Goal: Task Accomplishment & Management: Manage account settings

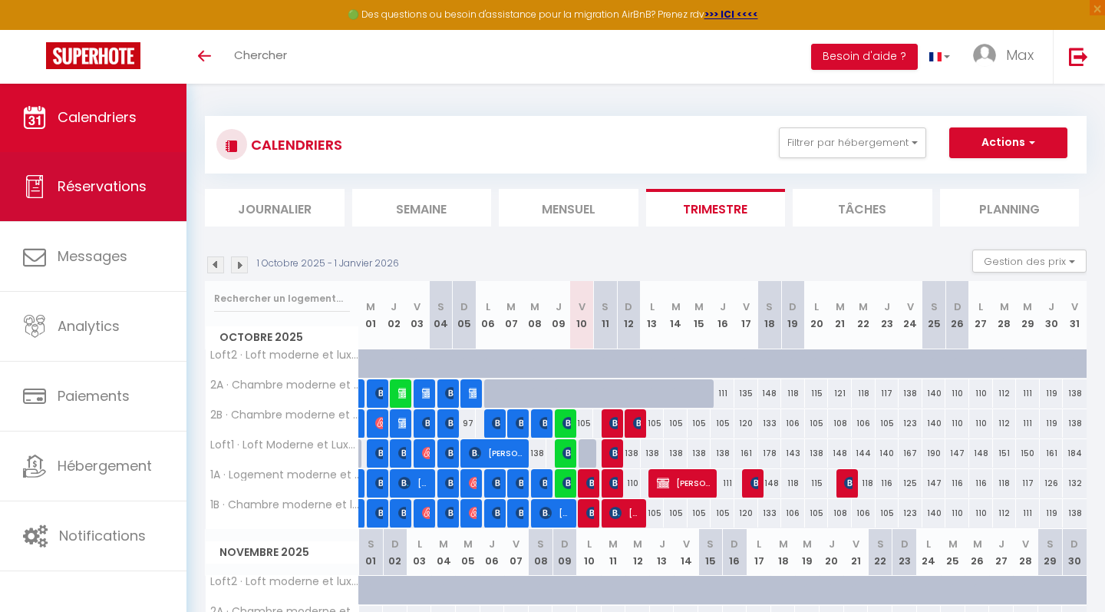
click at [112, 216] on link "Réservations" at bounding box center [93, 186] width 186 height 69
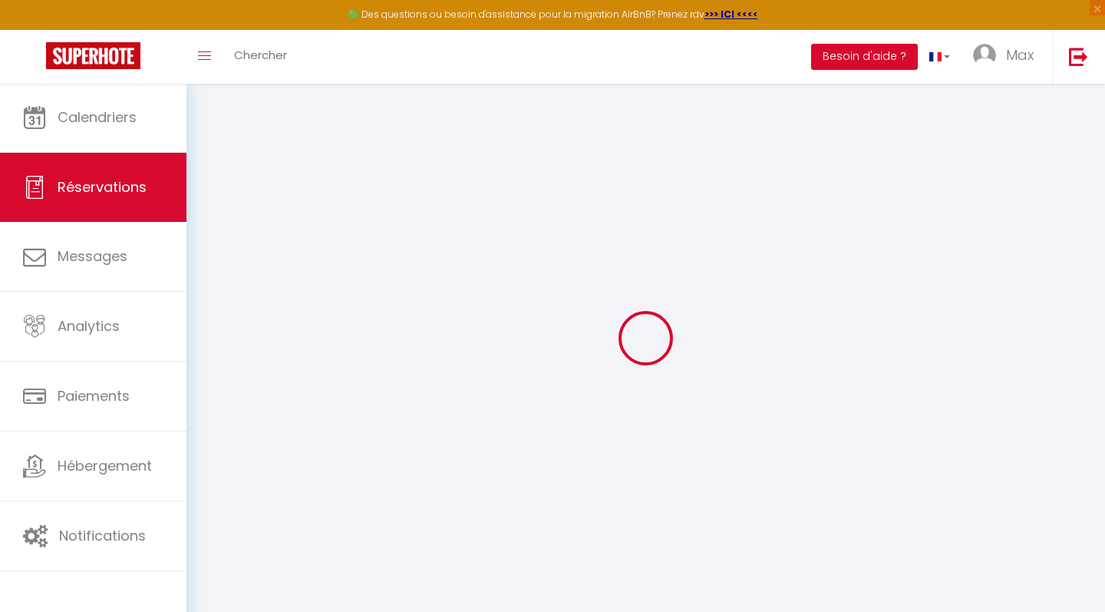
select select "all"
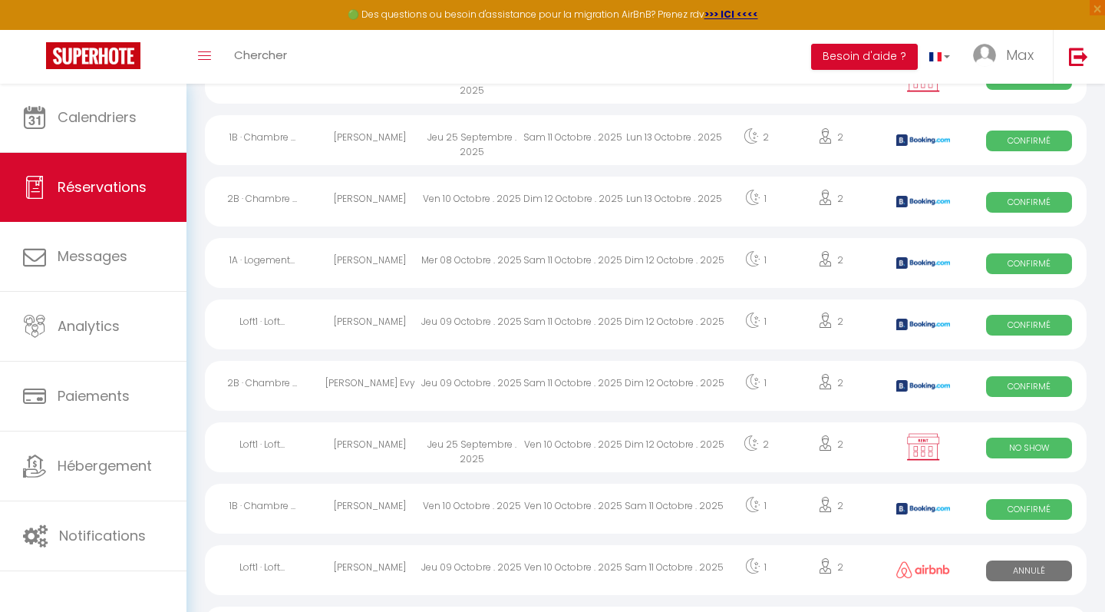
scroll to position [550, 0]
click at [478, 448] on div "Jeu 25 Septembre . 2025" at bounding box center [471, 446] width 101 height 50
select select "OK"
select select "0"
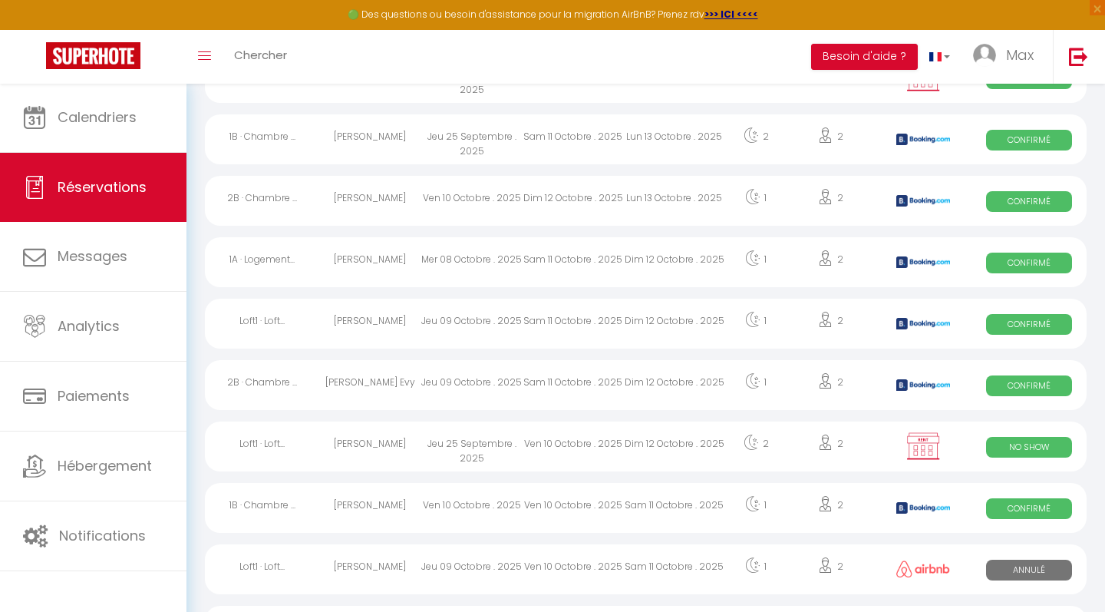
select select "0"
select select "1"
select select
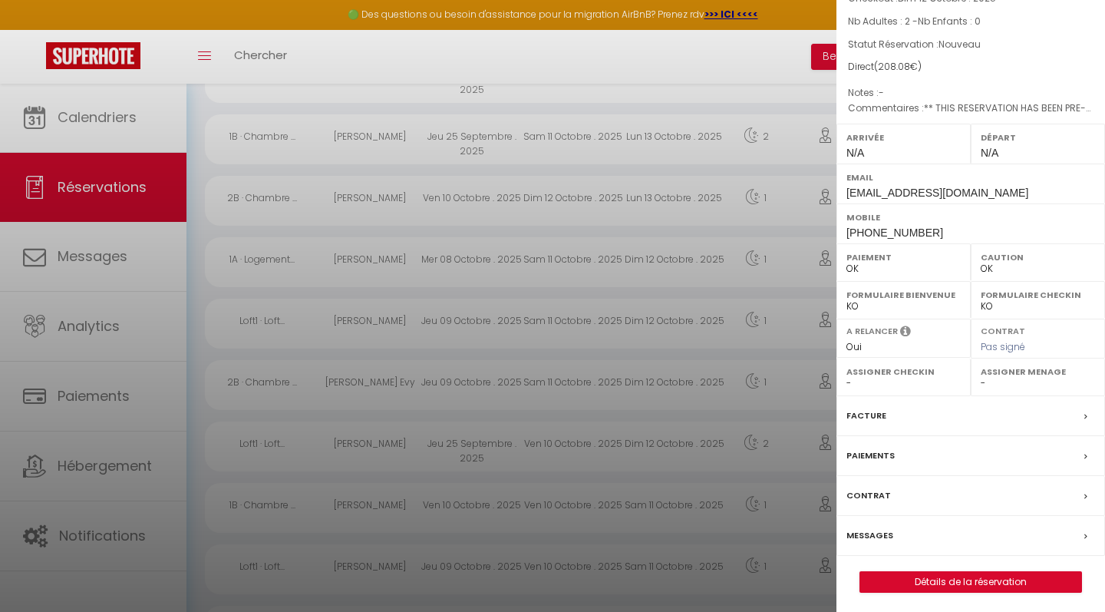
scroll to position [137, 0]
click at [956, 581] on link "Détails de la réservation" at bounding box center [970, 582] width 221 height 20
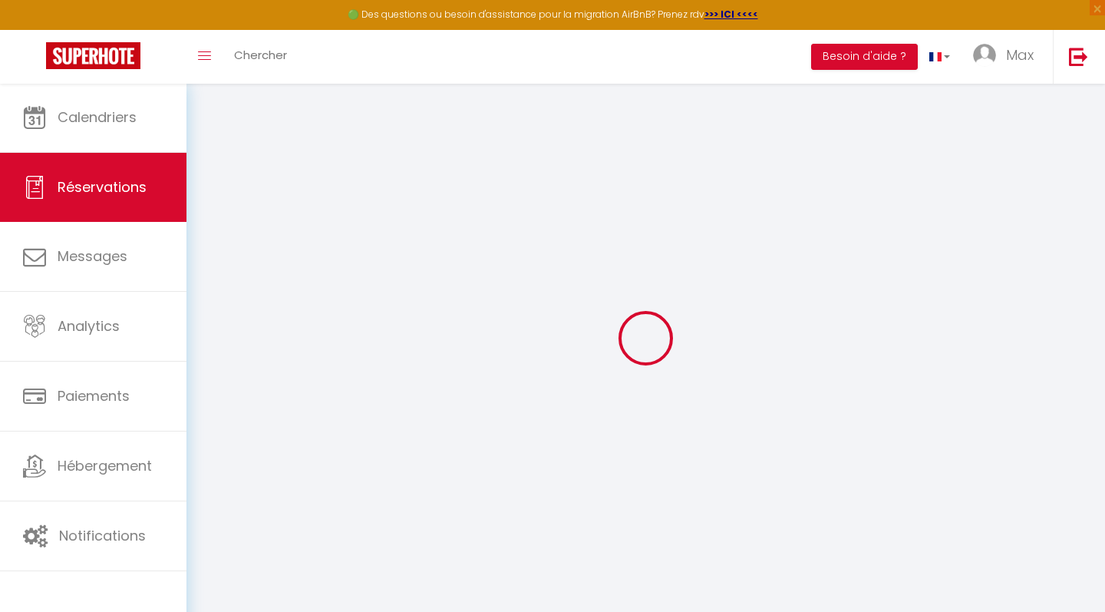
select select
checkbox input "false"
select select
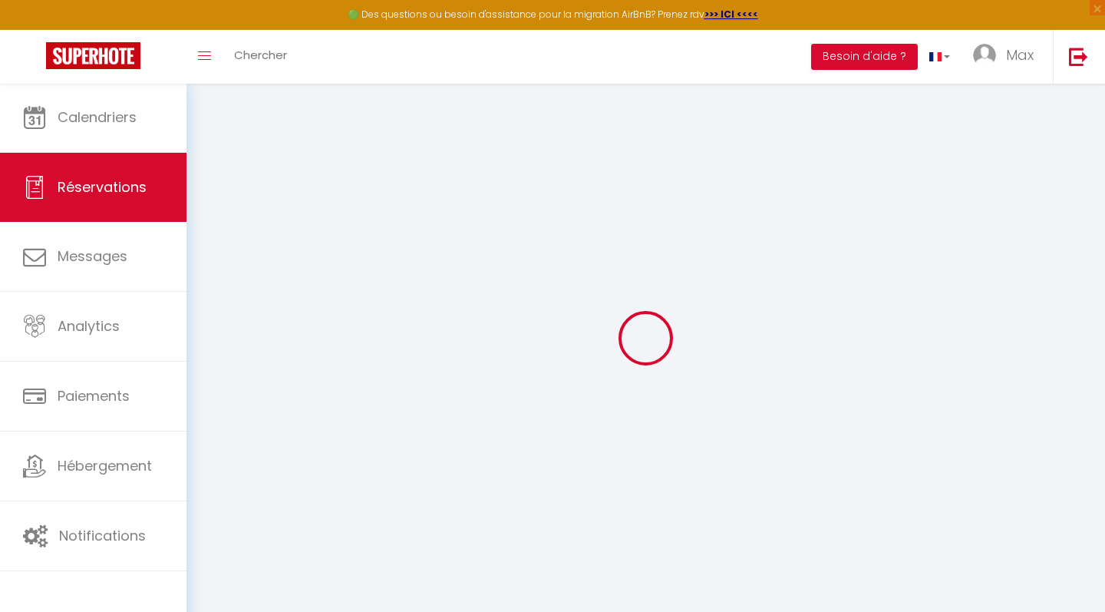
checkbox input "false"
select select
checkbox input "false"
type textarea "** THIS RESERVATION HAS BEEN PRE-PAID ** BOOKING NOTE : Payment charge is EUR 2…"
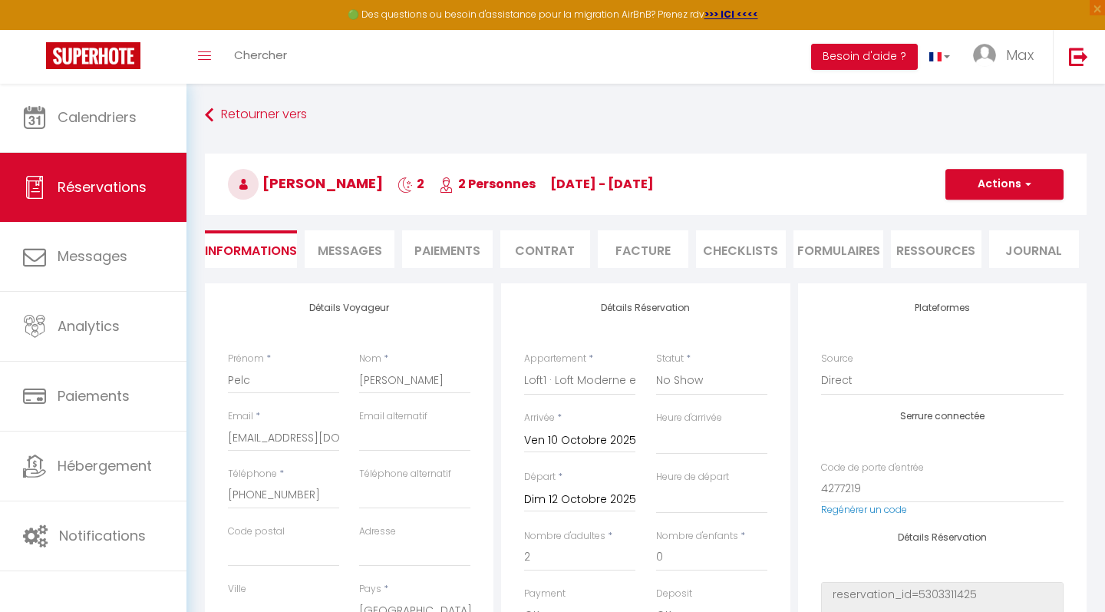
select select
checkbox input "false"
select select
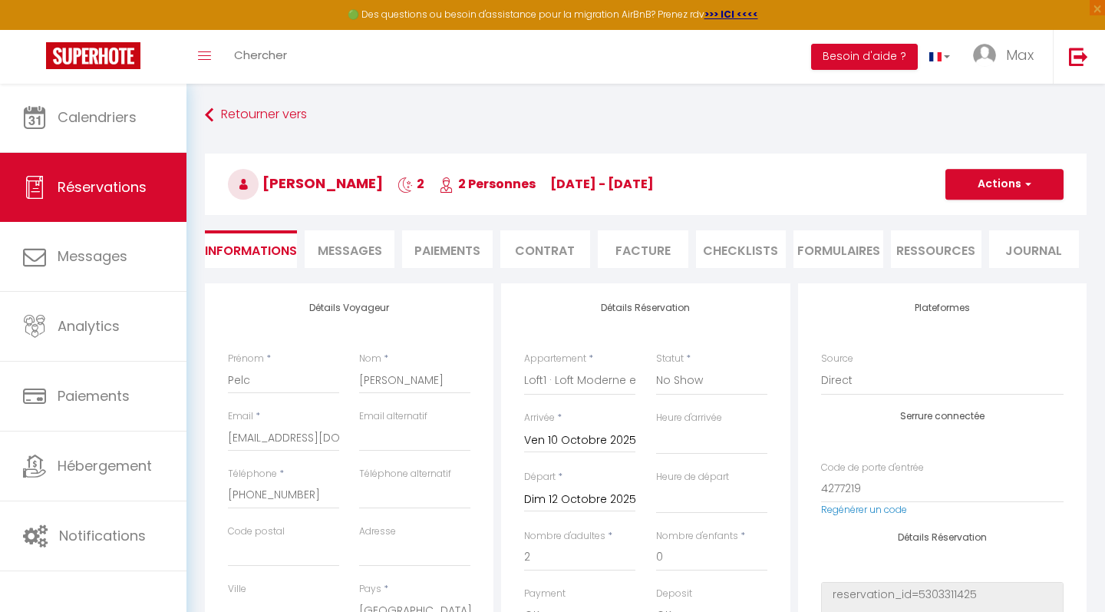
click at [1007, 189] on button "Actions" at bounding box center [1004, 184] width 118 height 31
click at [974, 241] on link "Dupliquer" at bounding box center [988, 238] width 121 height 20
select select
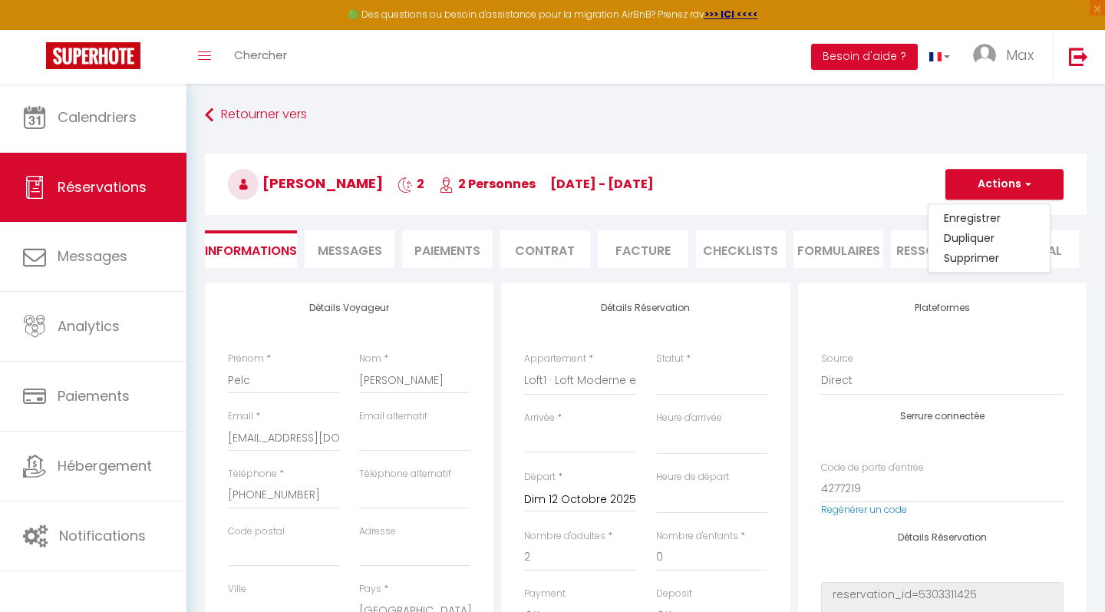
select select
checkbox input "false"
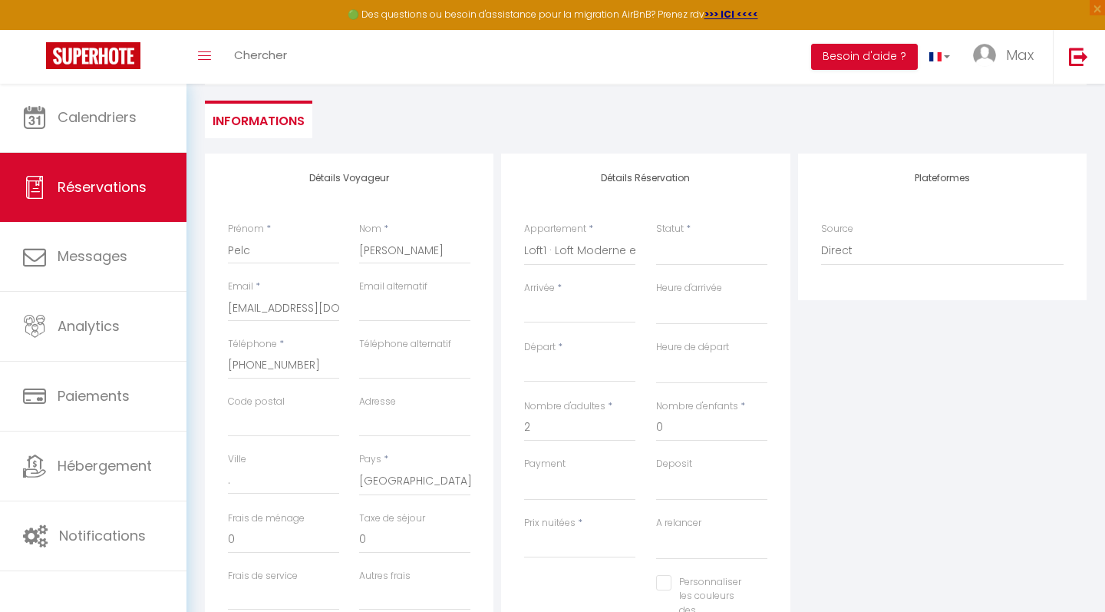
scroll to position [135, 0]
select select "1"
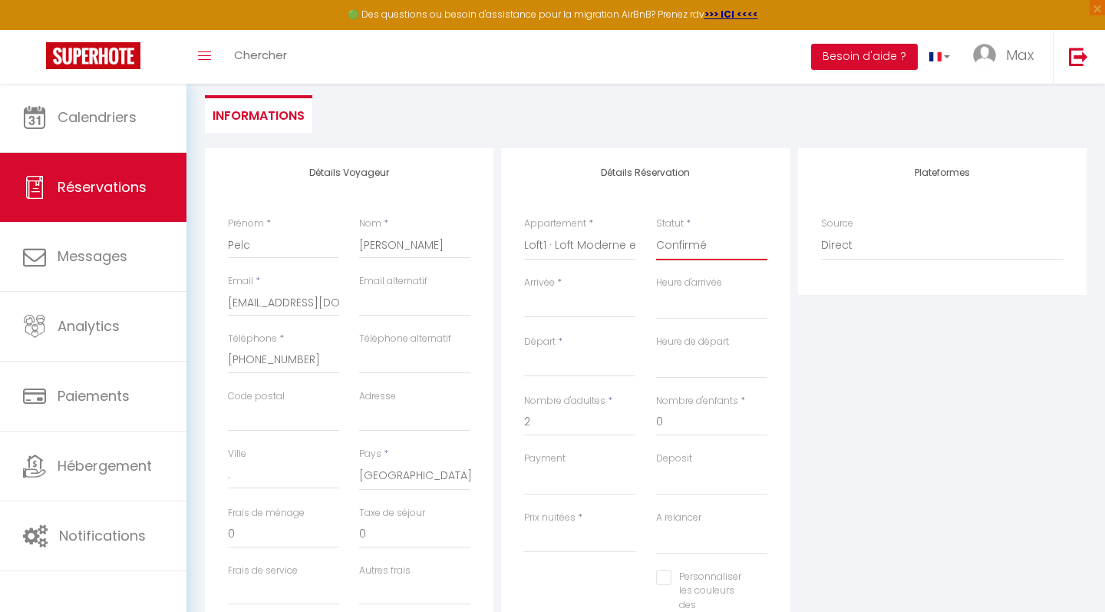
select select
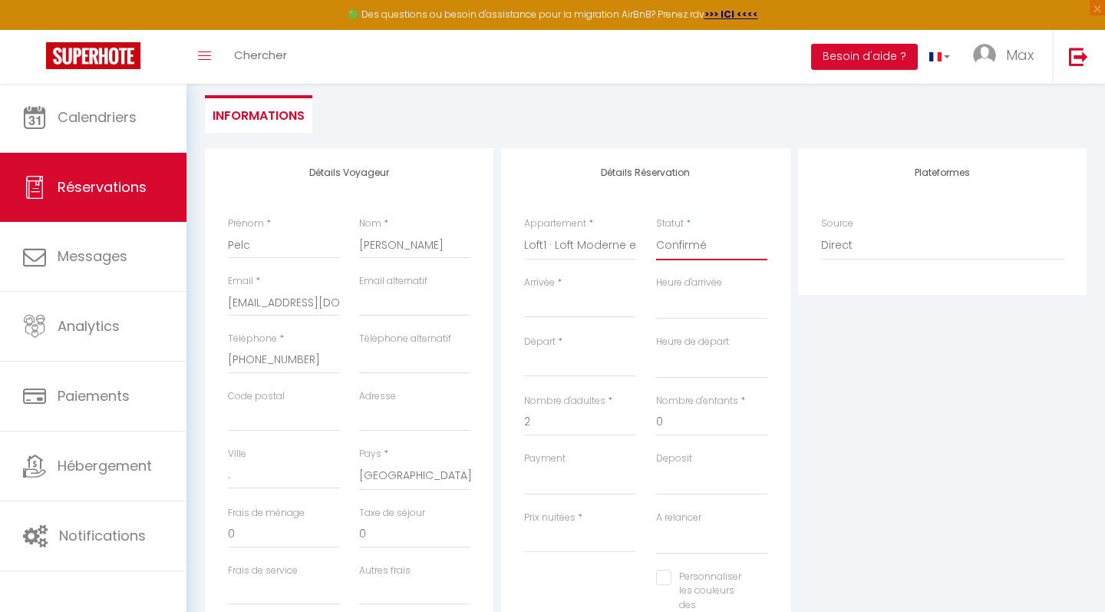
checkbox input "false"
click at [554, 312] on input "Arrivée" at bounding box center [579, 305] width 111 height 20
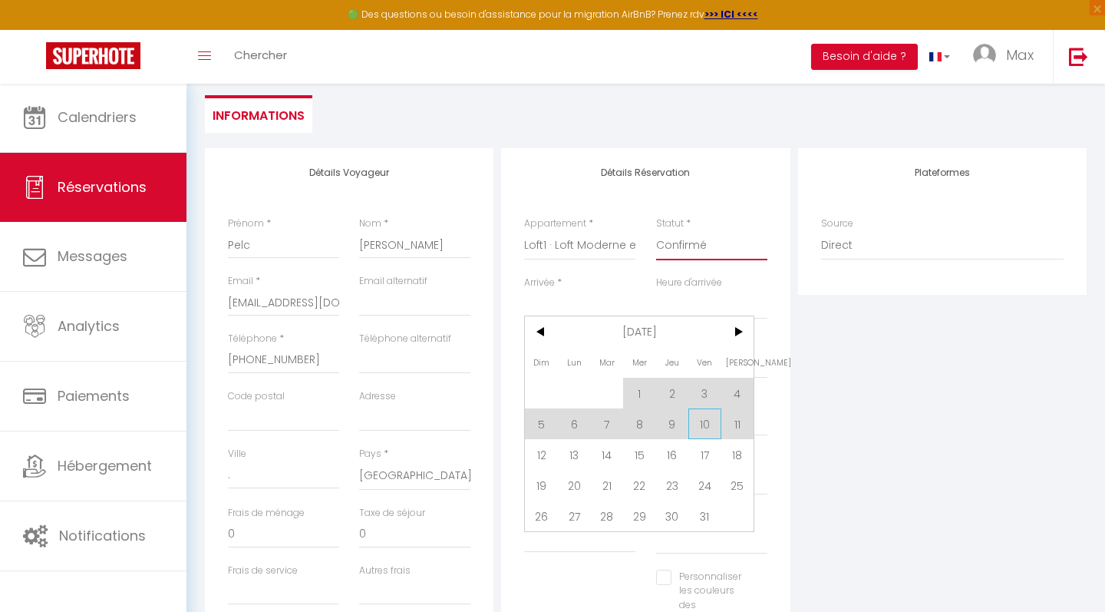
click at [704, 424] on span "10" at bounding box center [704, 423] width 33 height 31
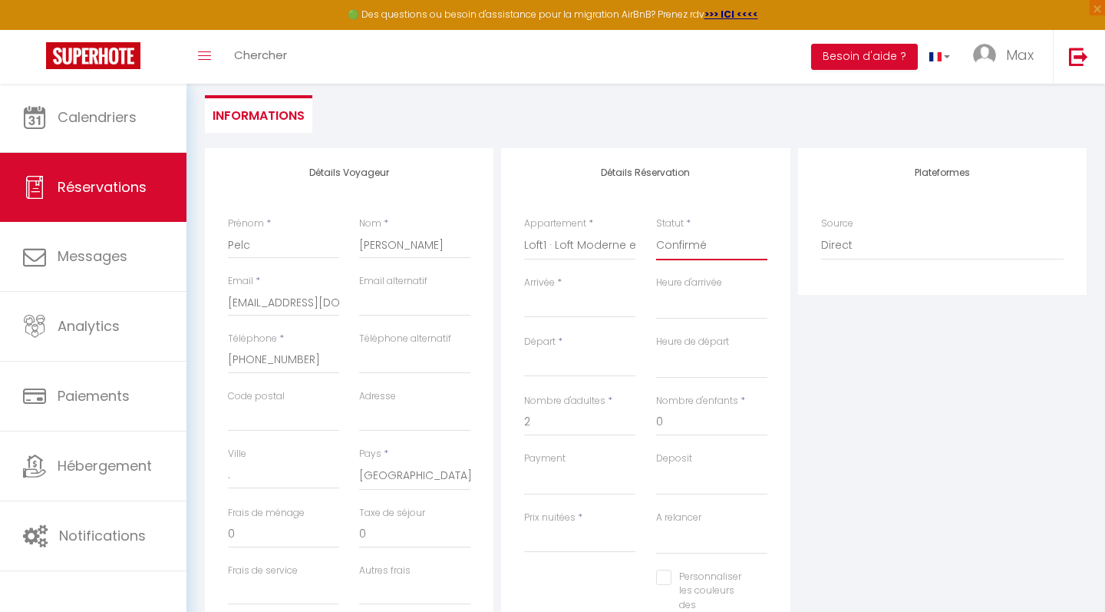
type input "Ven 10 Octobre 2025"
select select
type input "Sam 11 Octobre 2025"
select select
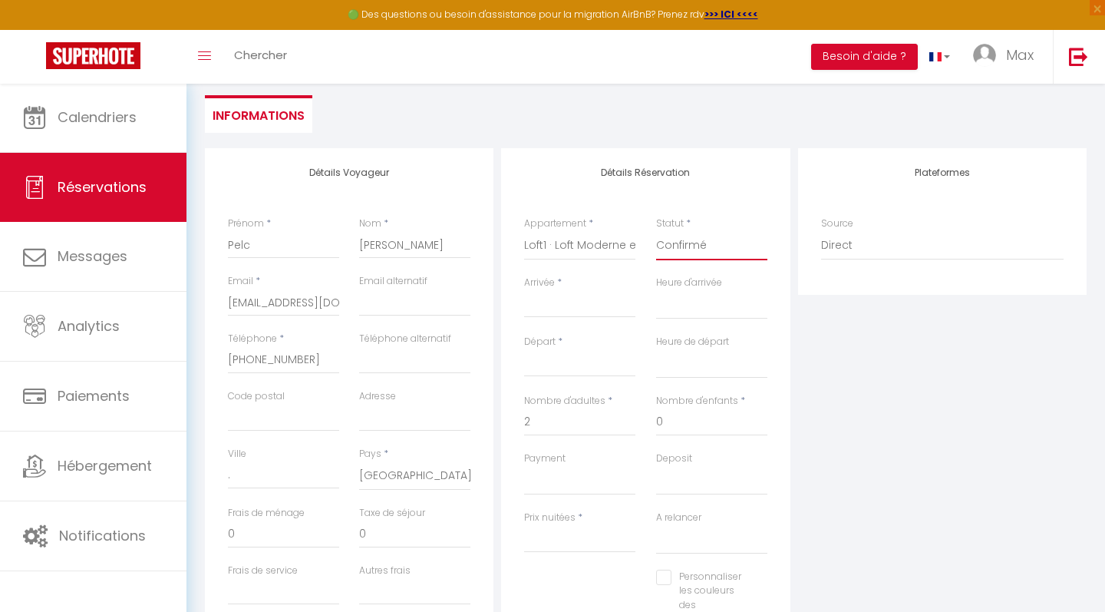
select select
type input "0"
select select
checkbox input "false"
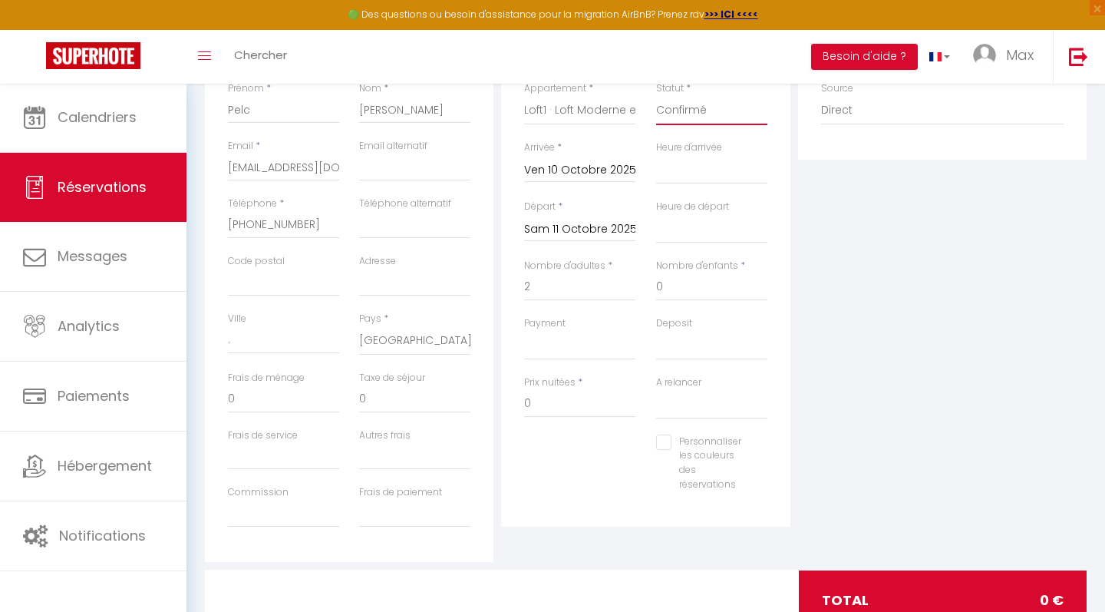
scroll to position [272, 0]
select select "12"
select select
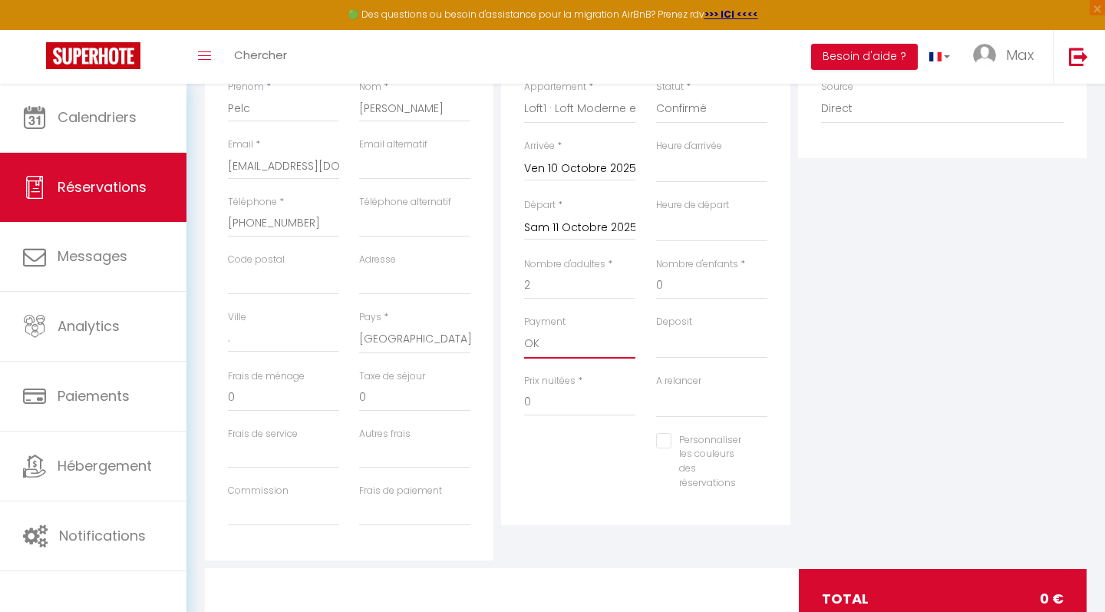
select select
checkbox input "false"
select select "15"
select select
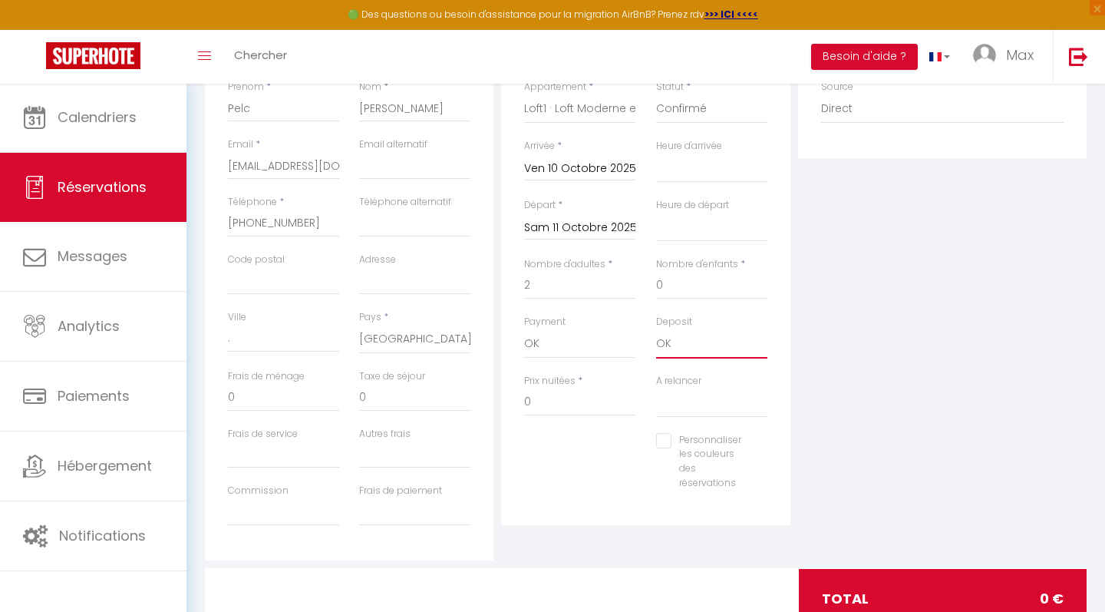
select select
checkbox input "false"
click at [550, 394] on input "0" at bounding box center [579, 402] width 111 height 28
click at [536, 398] on input "0" at bounding box center [579, 402] width 111 height 28
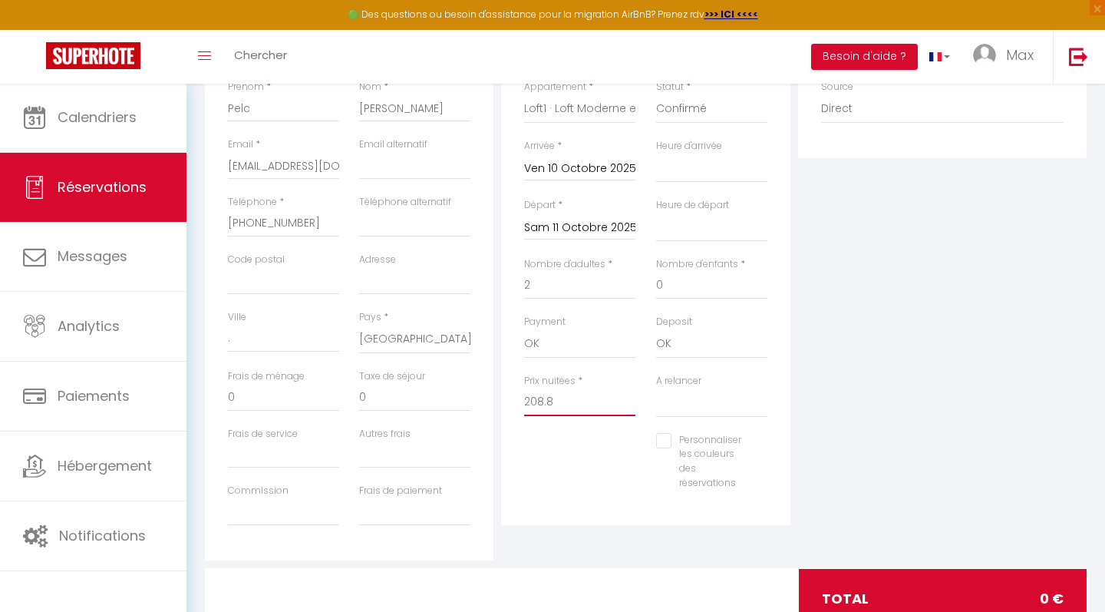
type input "208.8"
click at [258, 504] on input "Commission" at bounding box center [283, 512] width 111 height 28
type input "3"
select select
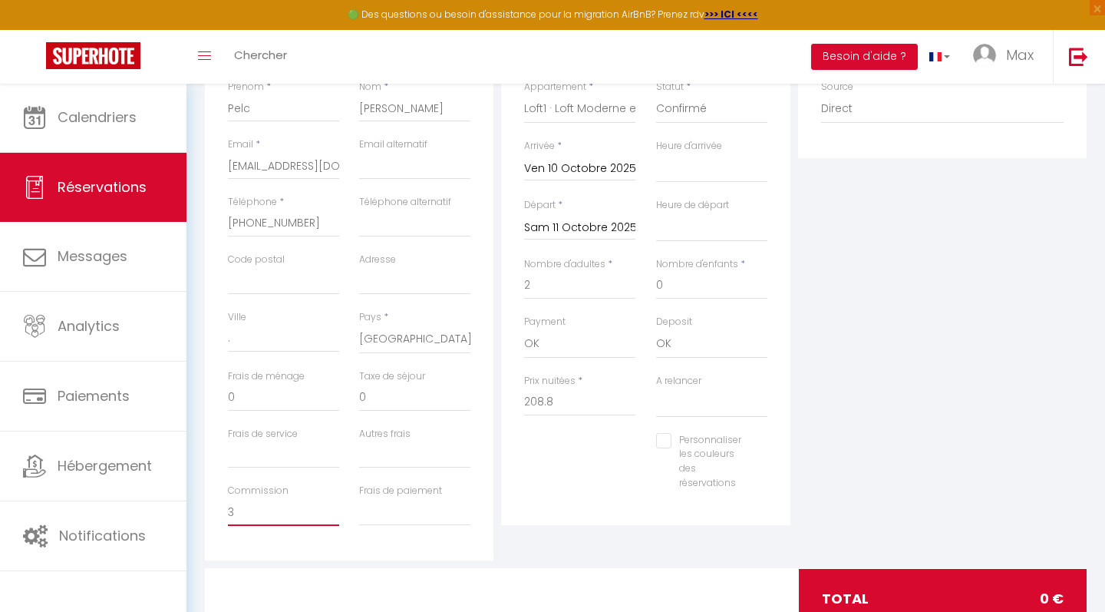
select select
checkbox input "false"
type input "31"
select select
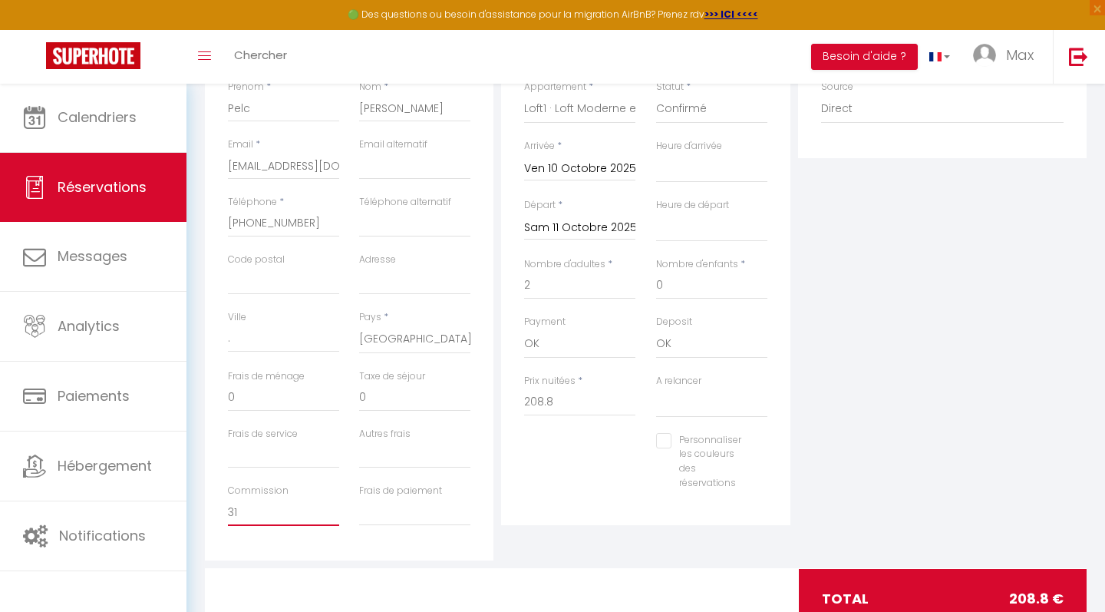
select select
checkbox input "false"
type input "31."
select select
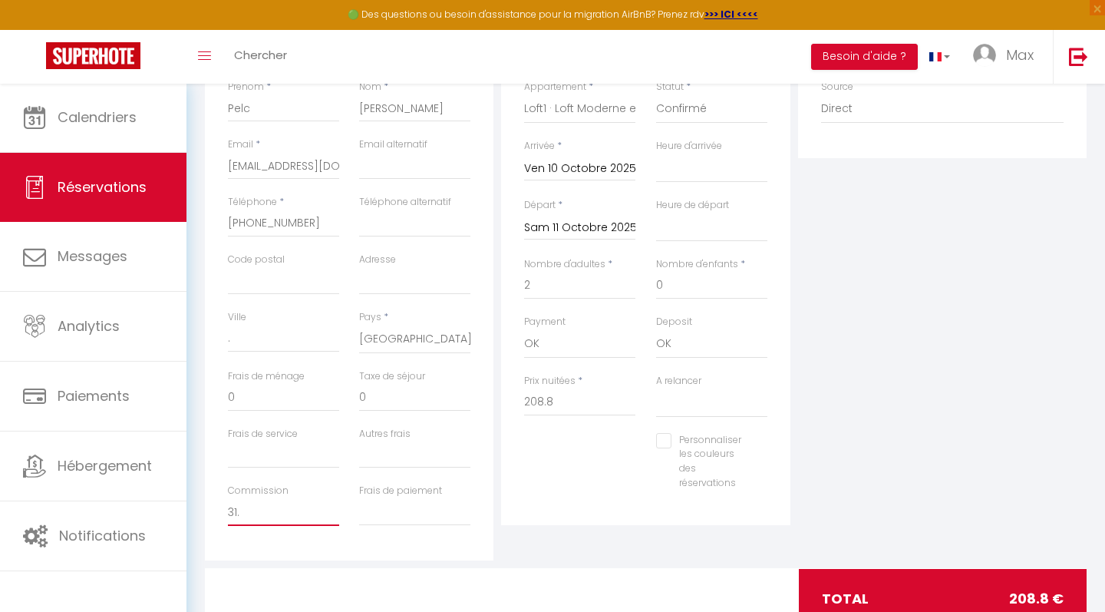
select select
checkbox input "false"
type input "31.2"
select select
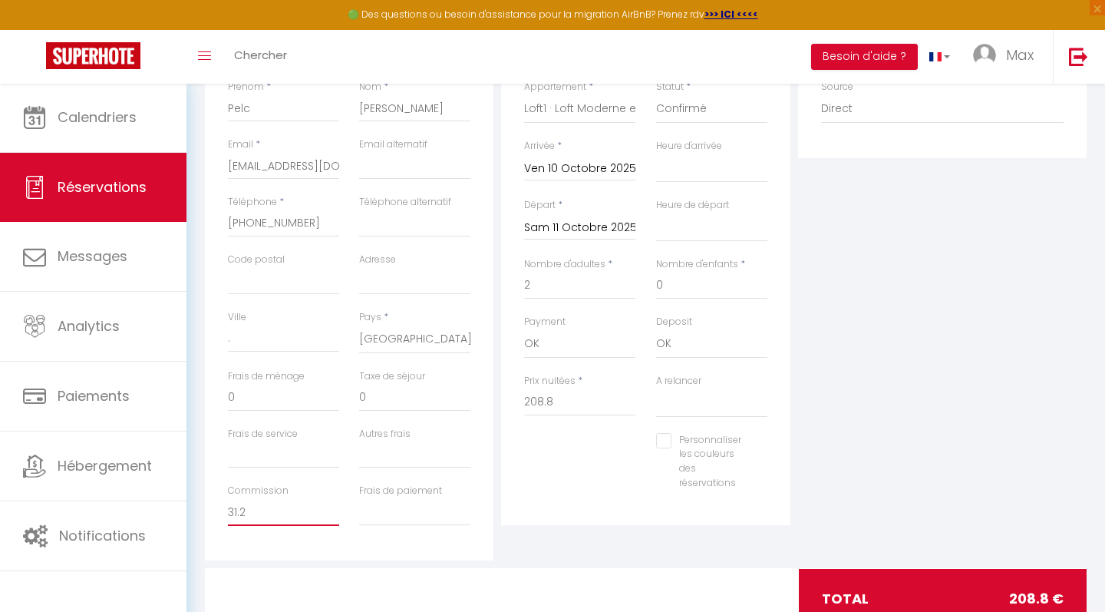
select select
checkbox input "false"
type input "31.21"
select select
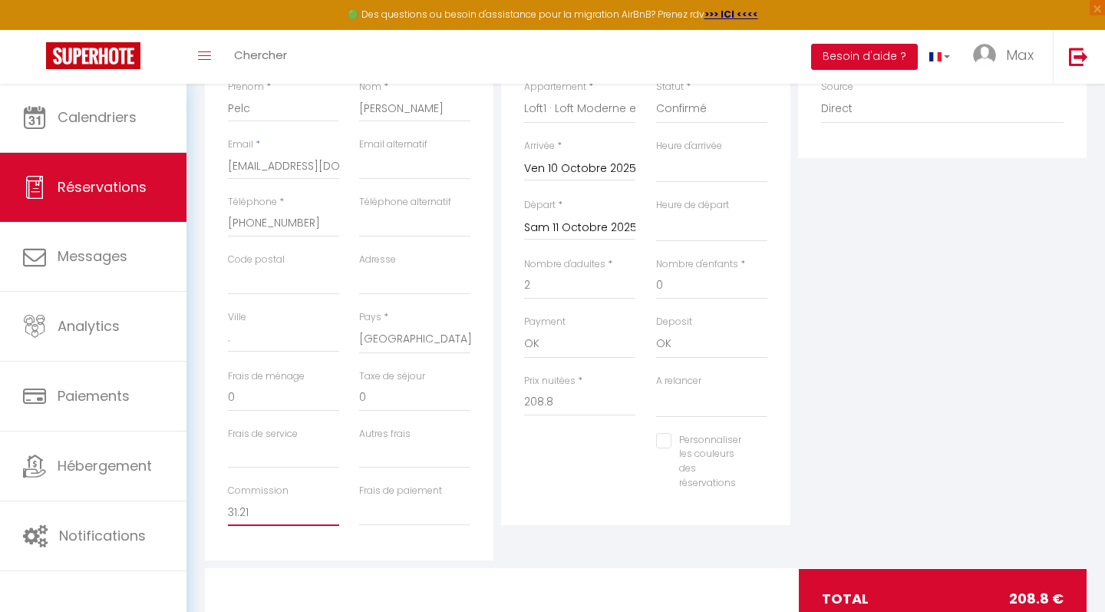
select select
checkbox input "false"
type input "31.21"
click at [391, 513] on input "Frais de paiement" at bounding box center [414, 512] width 111 height 28
type input "2"
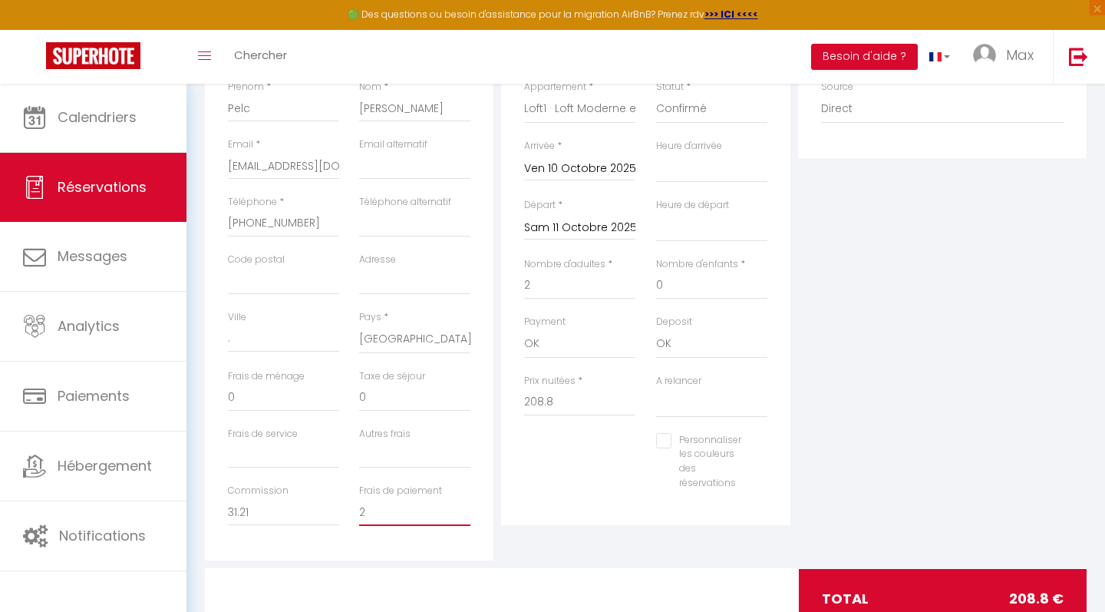
select select
checkbox input "false"
type input "2."
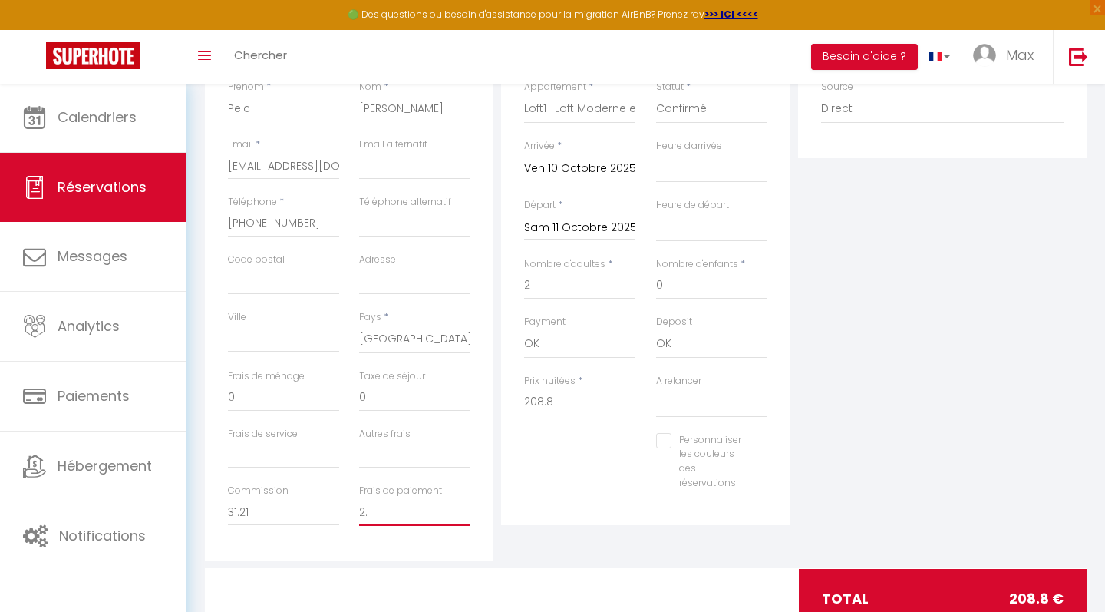
select select
checkbox input "false"
type input "2.7"
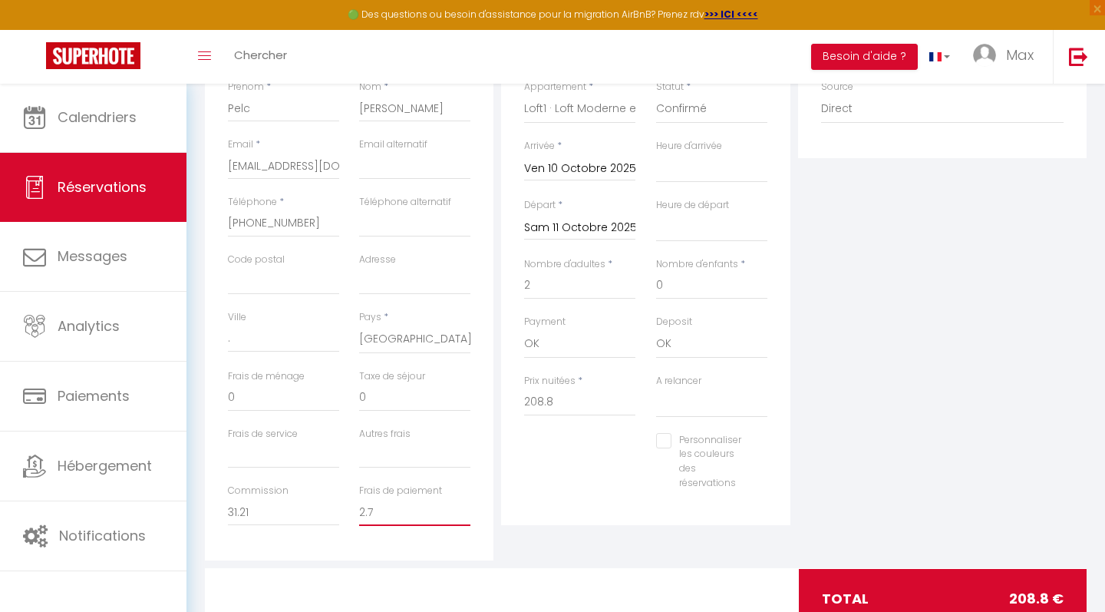
select select
checkbox input "false"
type input "2.71"
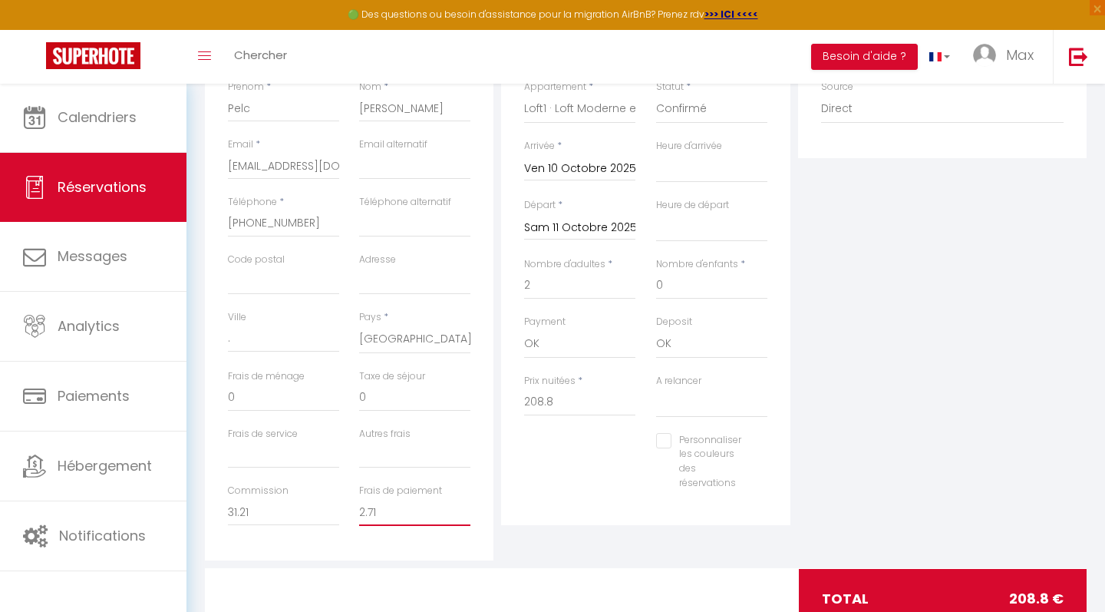
select select
checkbox input "false"
type input "2.71"
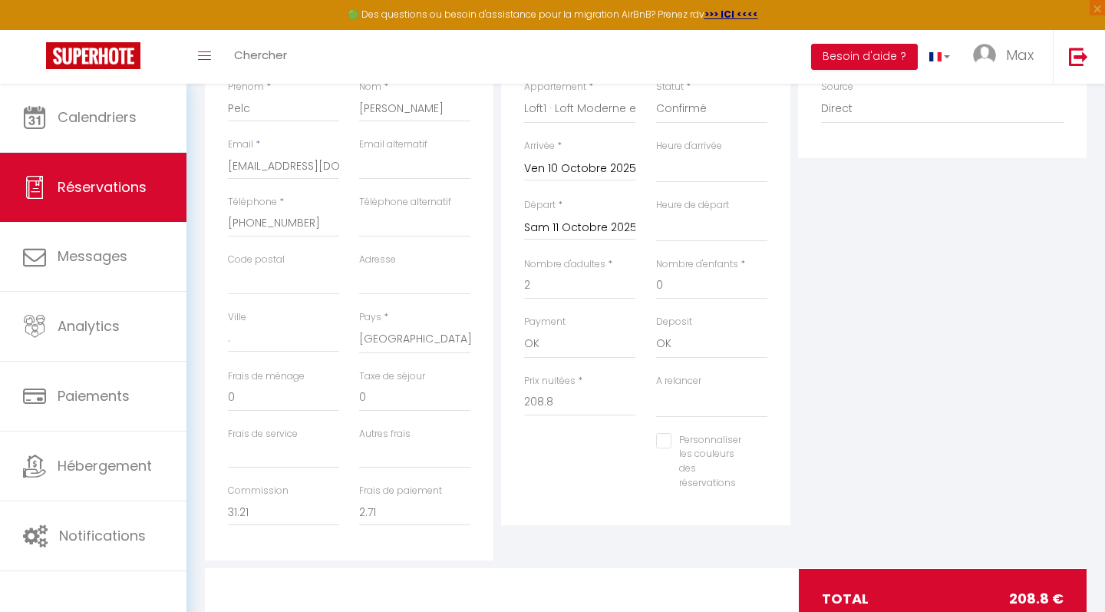
click at [589, 562] on div "Détails Voyageur Prénom * Pelc Nom * [PERSON_NAME] * [EMAIL_ADDRESS][DOMAIN_NAM…" at bounding box center [646, 290] width 882 height 556
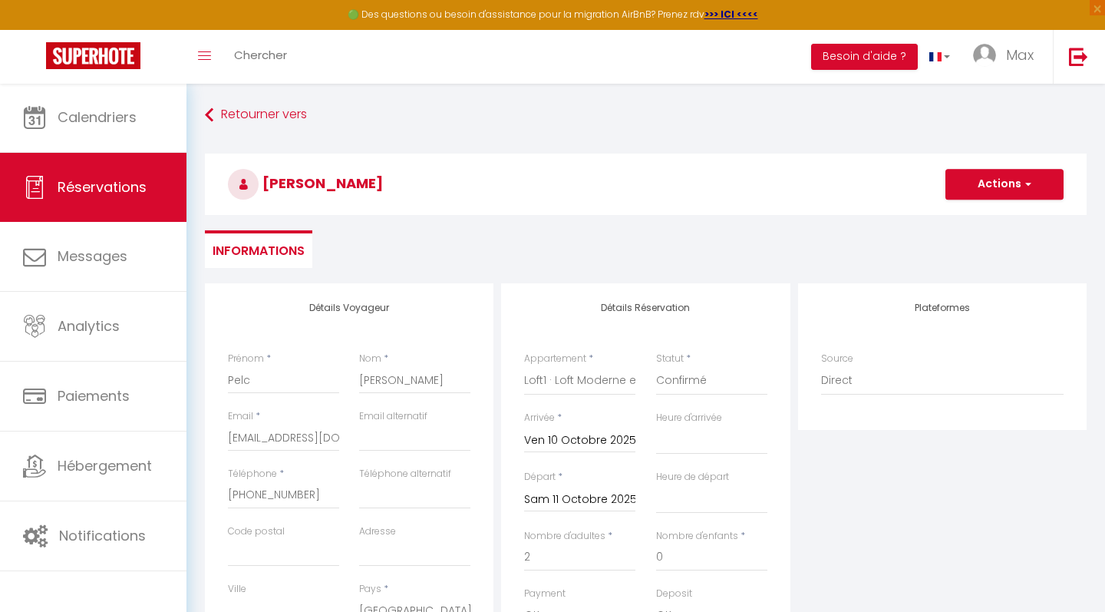
scroll to position [0, 0]
click at [1021, 177] on button "Actions" at bounding box center [1004, 184] width 118 height 31
click at [975, 219] on link "Enregistrer" at bounding box center [988, 218] width 121 height 20
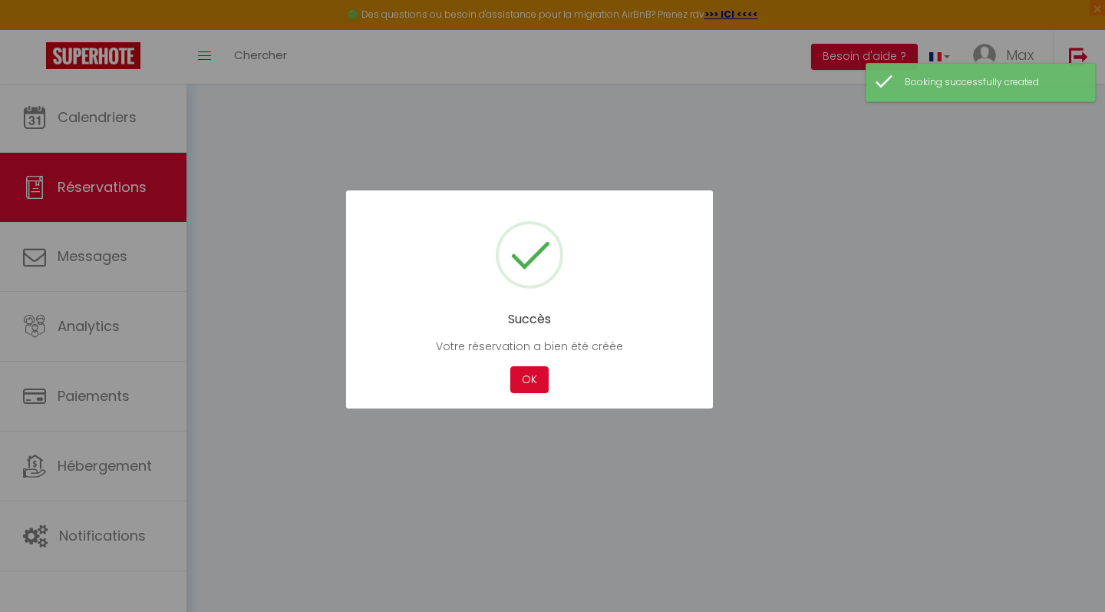
select select "all"
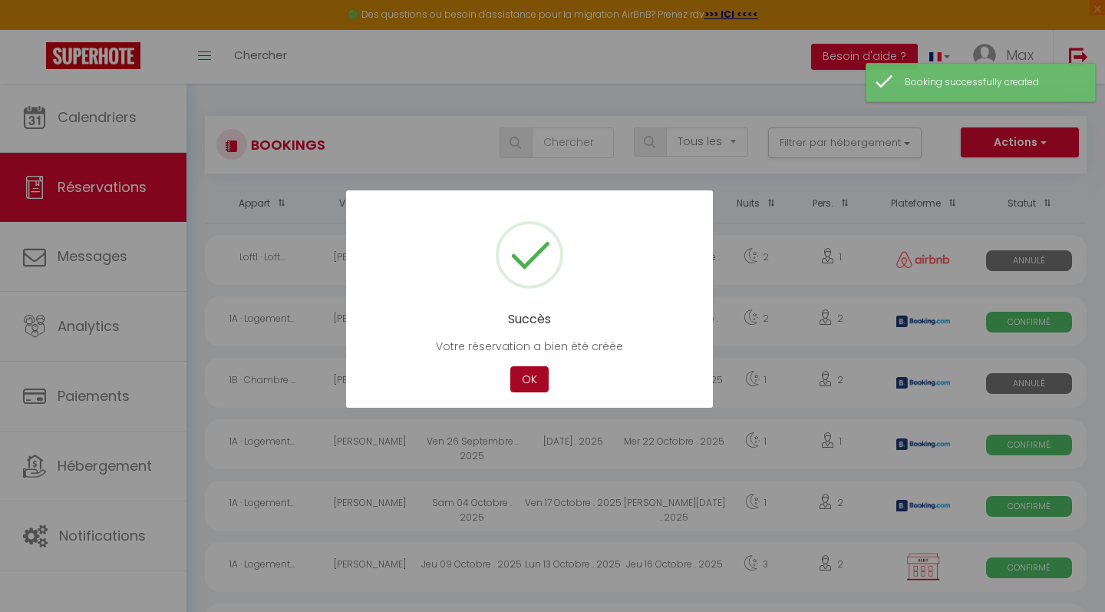
click at [521, 377] on button "OK" at bounding box center [529, 379] width 38 height 27
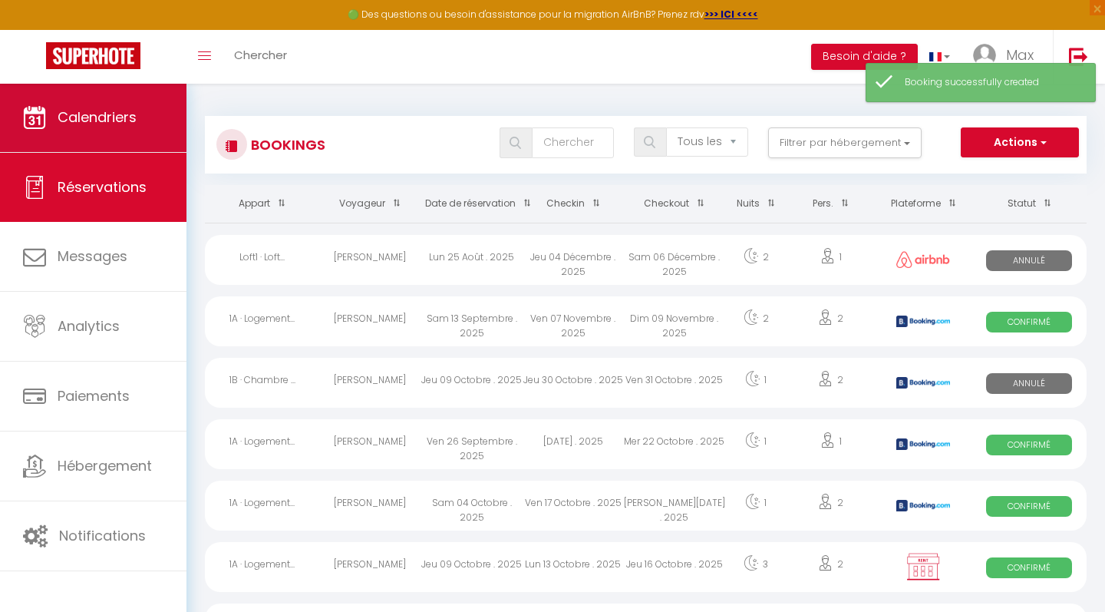
click at [104, 119] on span "Calendriers" at bounding box center [97, 116] width 79 height 19
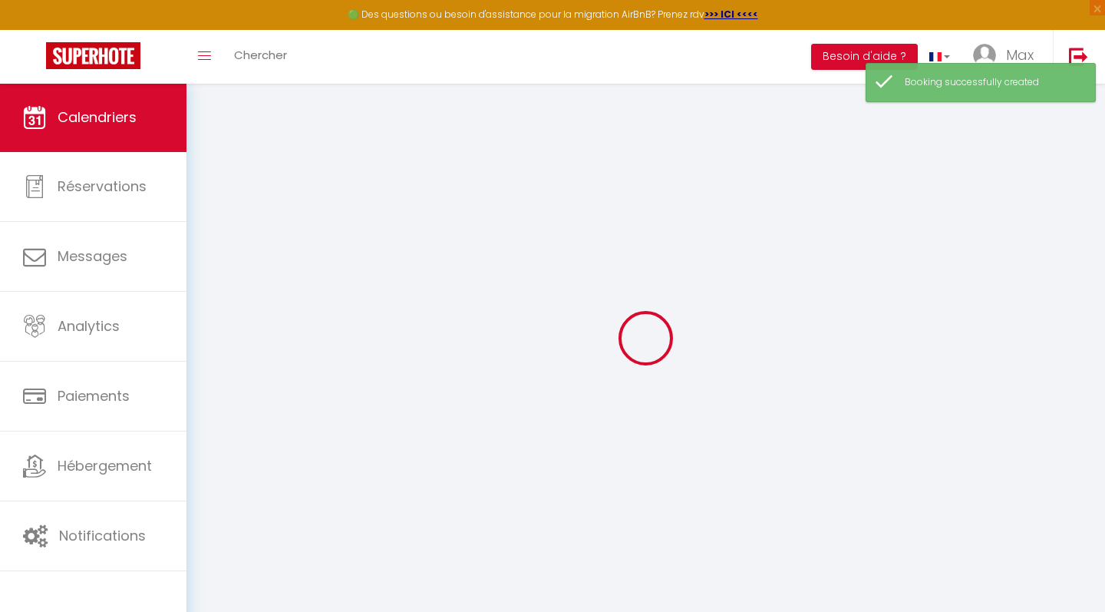
select select
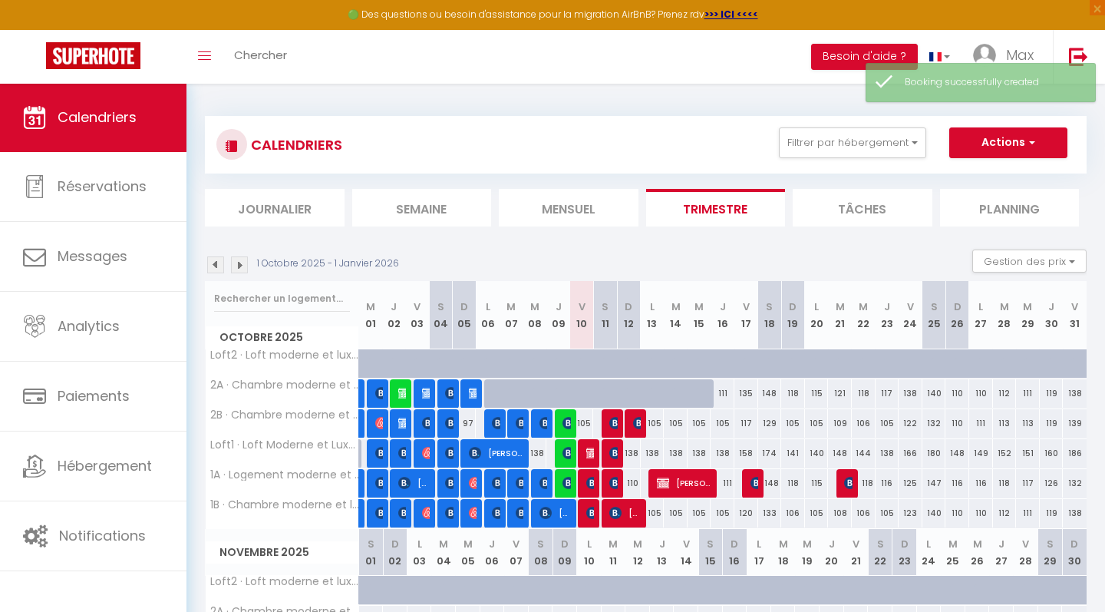
click at [589, 453] on img at bounding box center [592, 453] width 12 height 12
select select "OK"
select select "0"
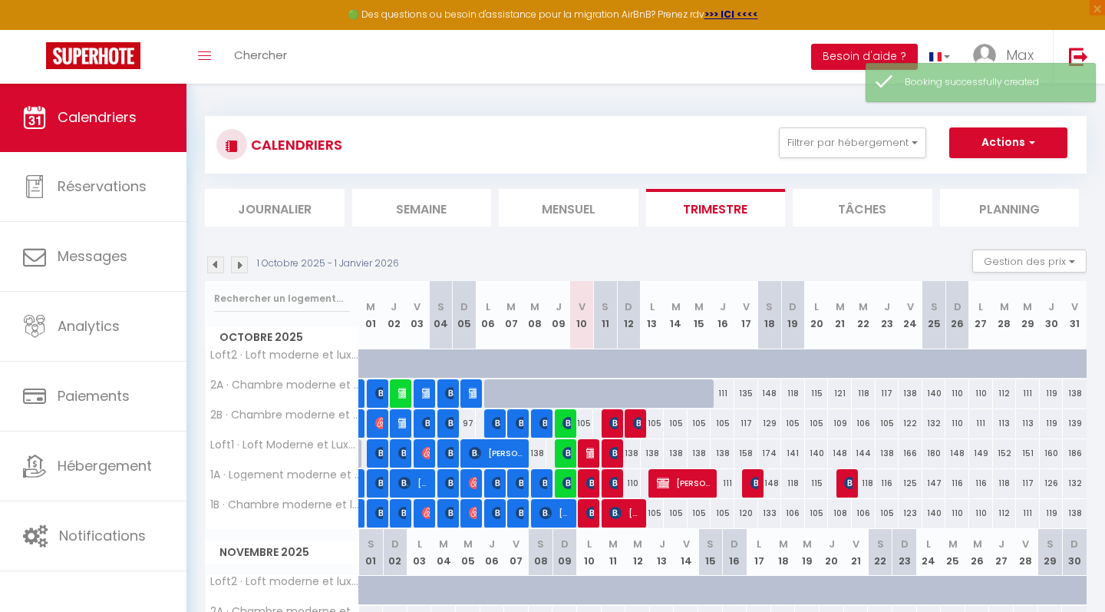
select select "1"
select select
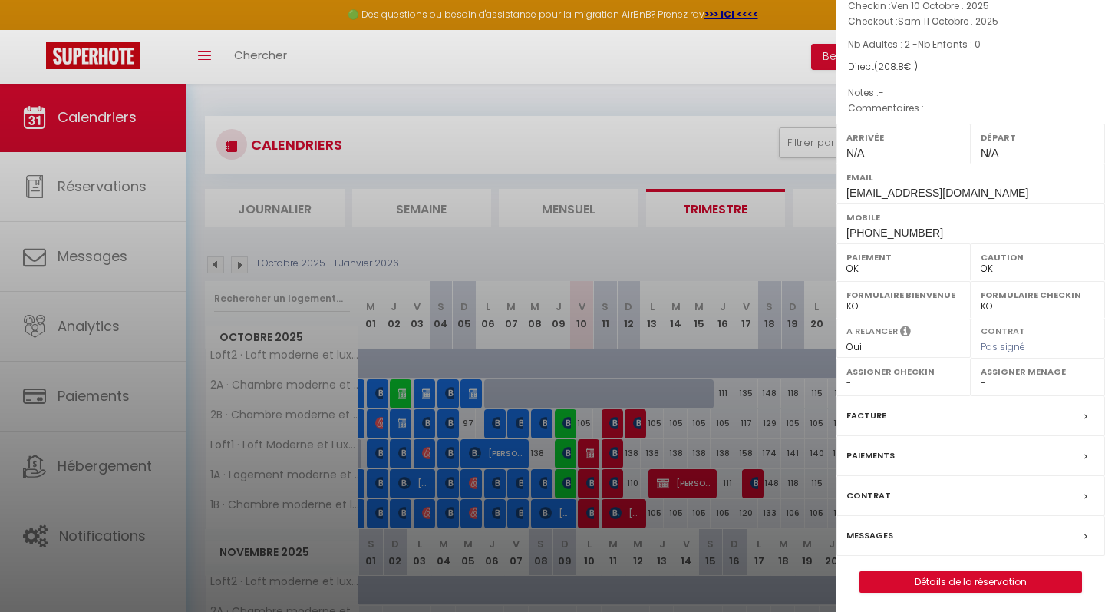
scroll to position [114, 0]
click at [877, 533] on label "Messages" at bounding box center [869, 536] width 47 height 16
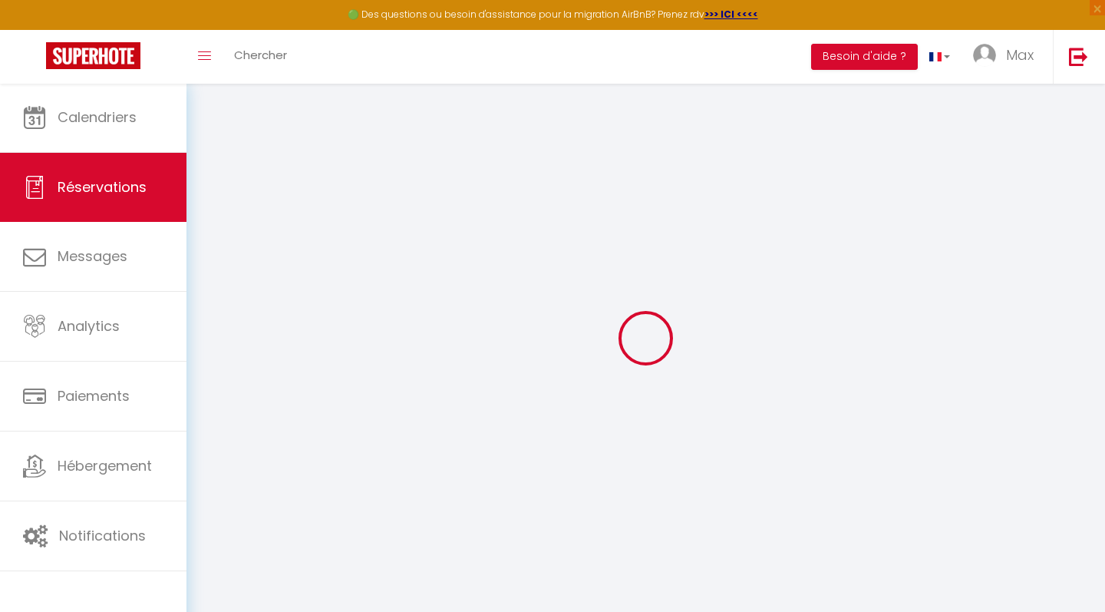
select select
checkbox input "false"
select select
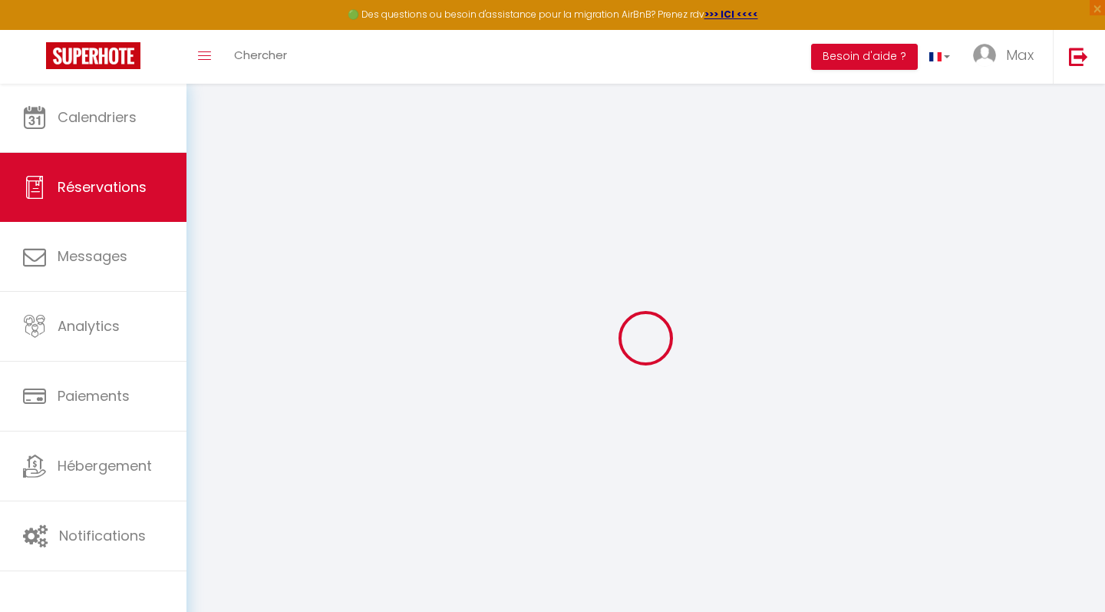
checkbox input "false"
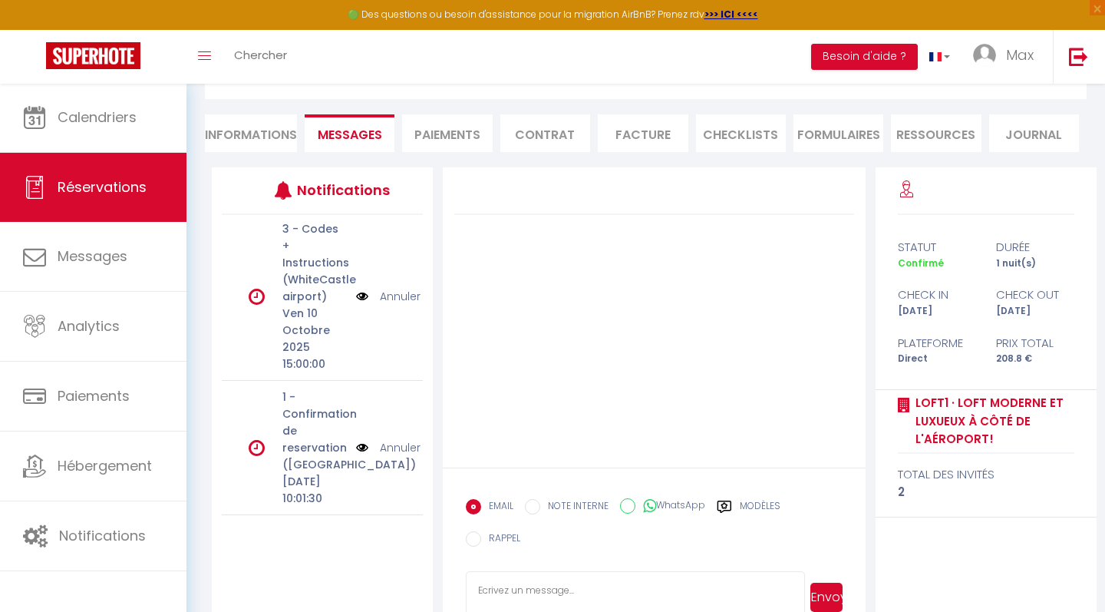
scroll to position [125, 0]
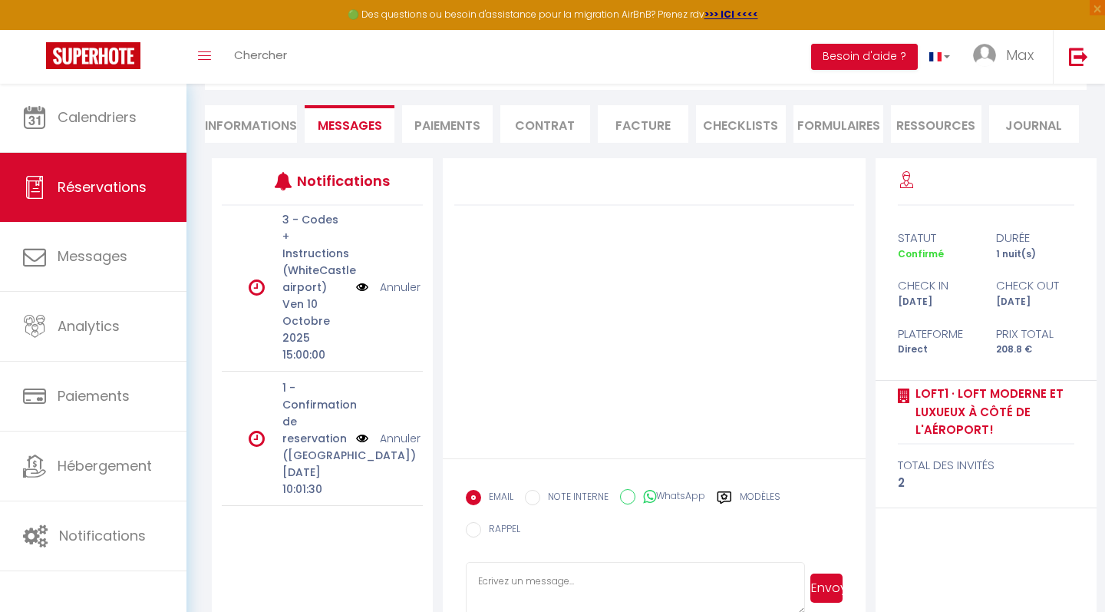
click at [403, 430] on link "Annuler" at bounding box center [400, 438] width 41 height 17
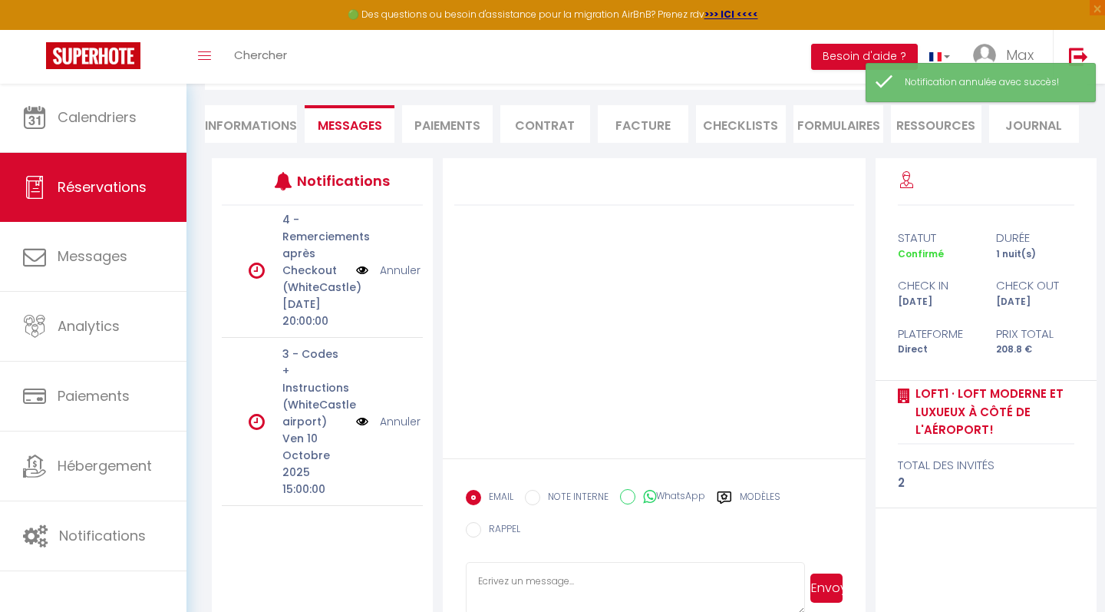
scroll to position [19, 0]
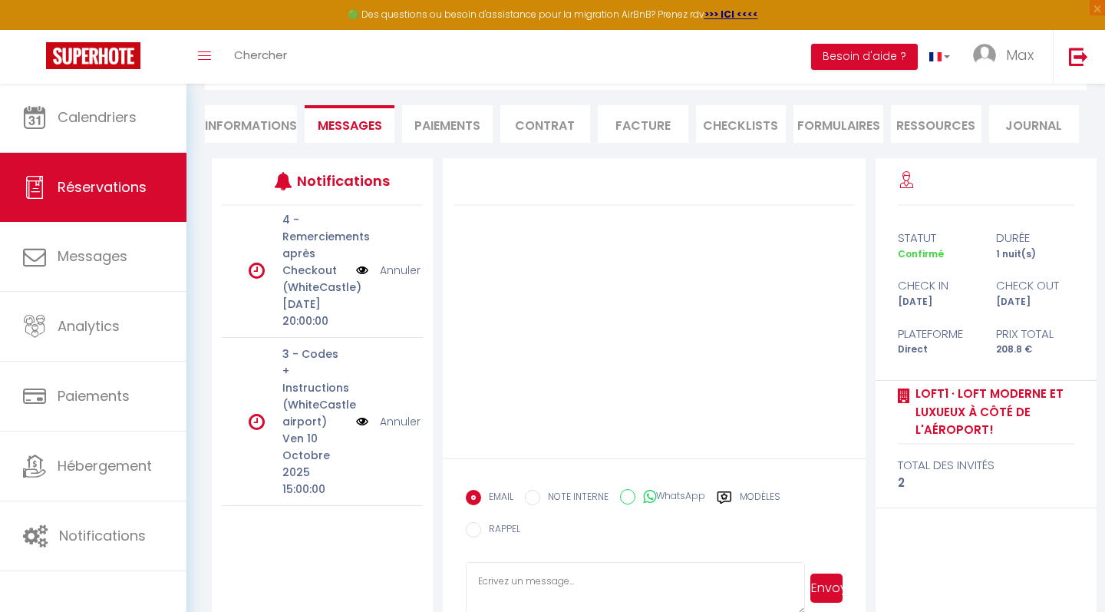
click at [263, 136] on li "Informations" at bounding box center [251, 124] width 92 height 38
select select
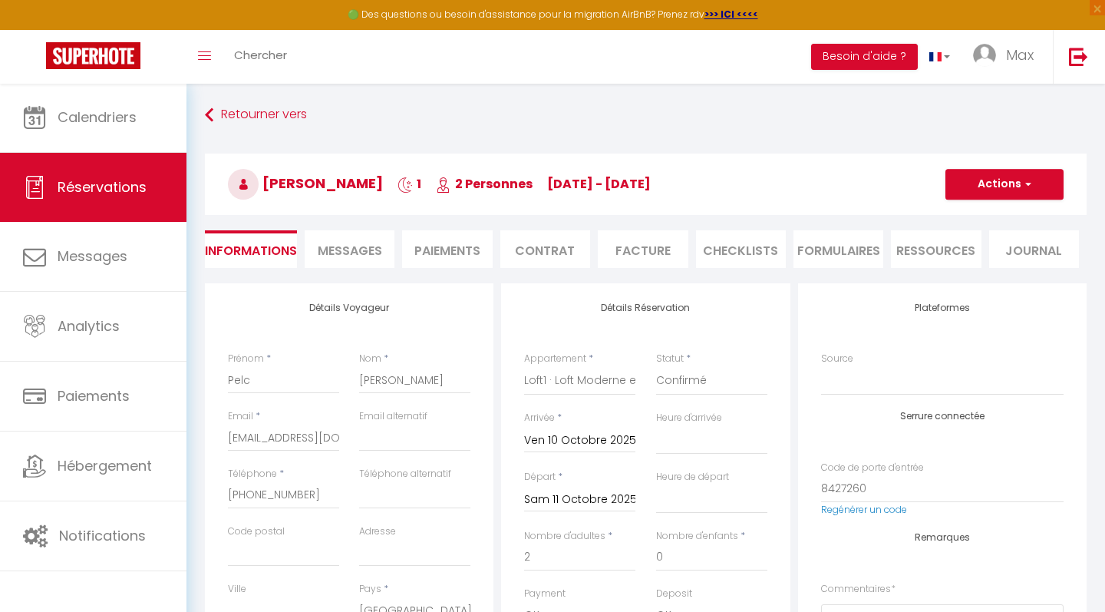
click at [353, 256] on span "Messages" at bounding box center [350, 251] width 64 height 18
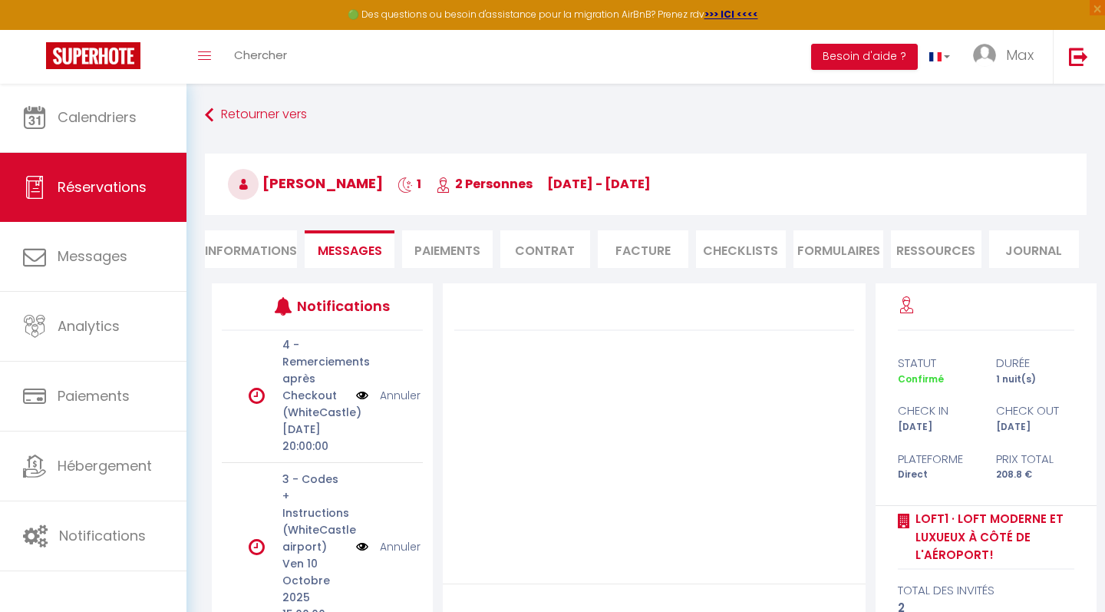
click at [446, 259] on li "Paiements" at bounding box center [447, 249] width 90 height 38
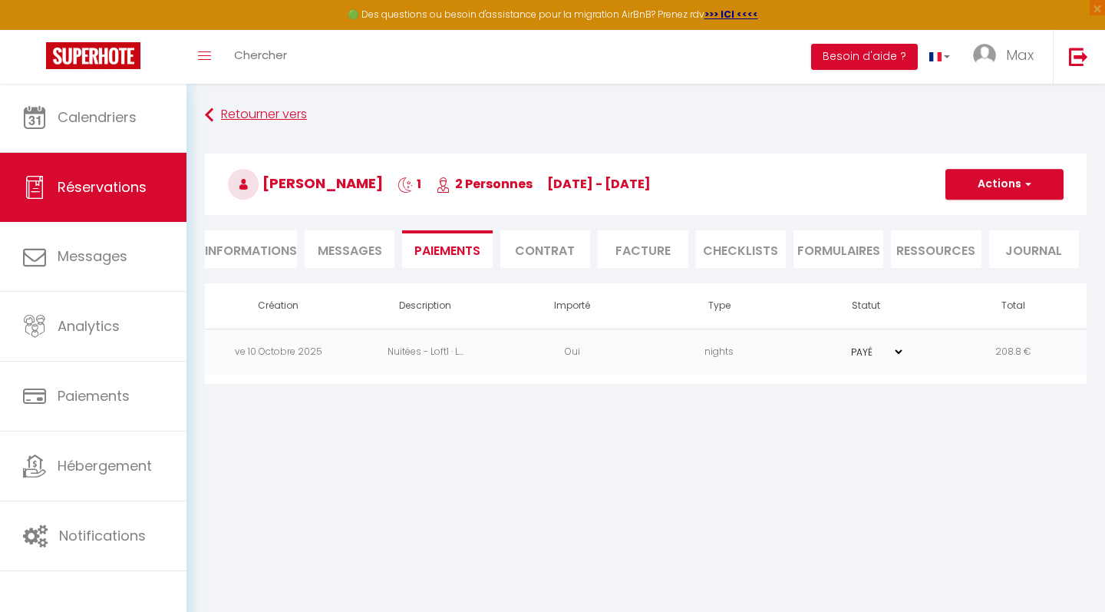
click at [239, 114] on link "Retourner vers" at bounding box center [646, 115] width 882 height 28
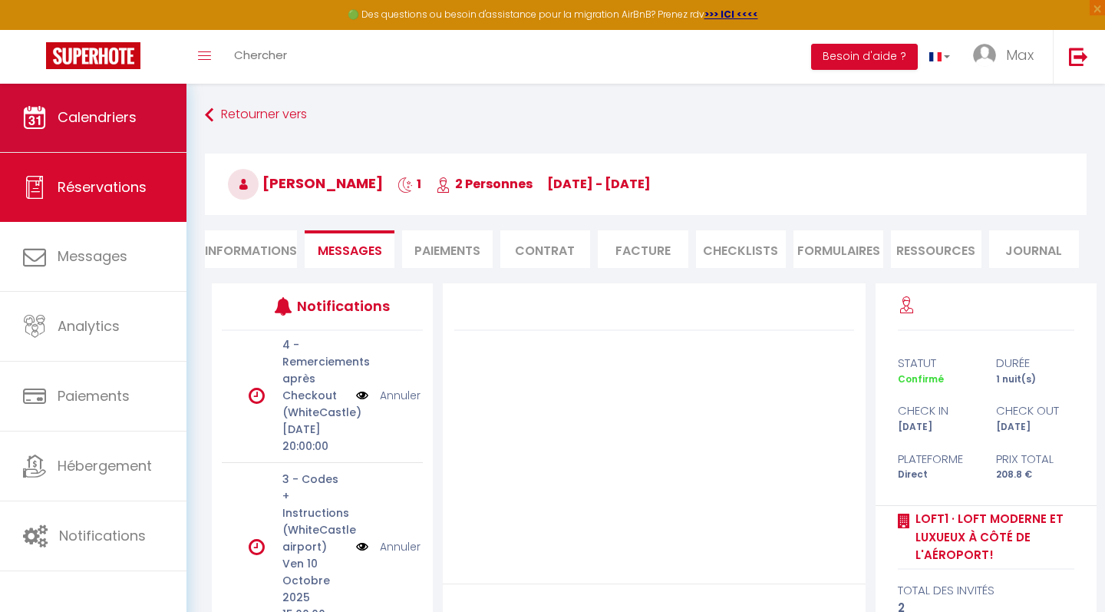
click at [91, 128] on link "Calendriers" at bounding box center [93, 117] width 186 height 69
